Goal: Information Seeking & Learning: Learn about a topic

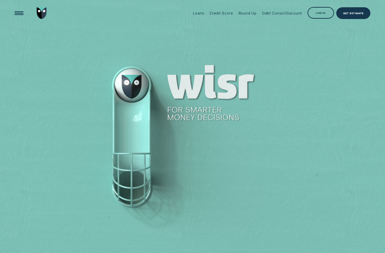
click at [19, 11] on div "Open Menu" at bounding box center [19, 13] width 17 height 17
click at [16, 13] on div "Open Menu" at bounding box center [19, 13] width 17 height 17
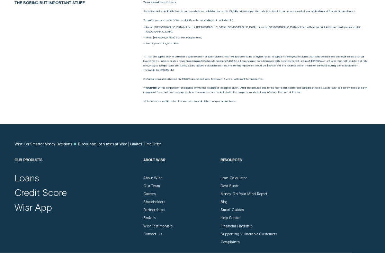
scroll to position [838, 0]
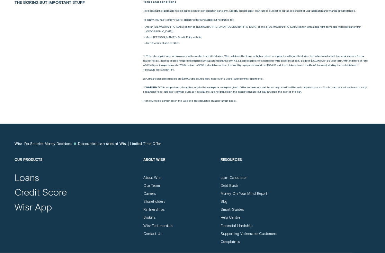
click at [162, 199] on div "Shareholders" at bounding box center [154, 201] width 22 height 4
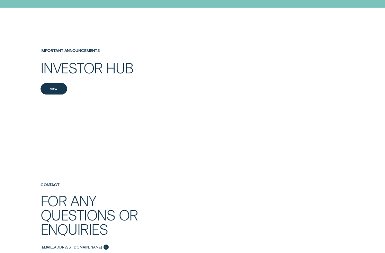
scroll to position [842, 0]
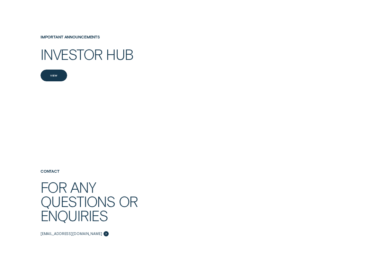
click at [54, 75] on div "View" at bounding box center [53, 76] width 7 height 2
